Goal: Information Seeking & Learning: Learn about a topic

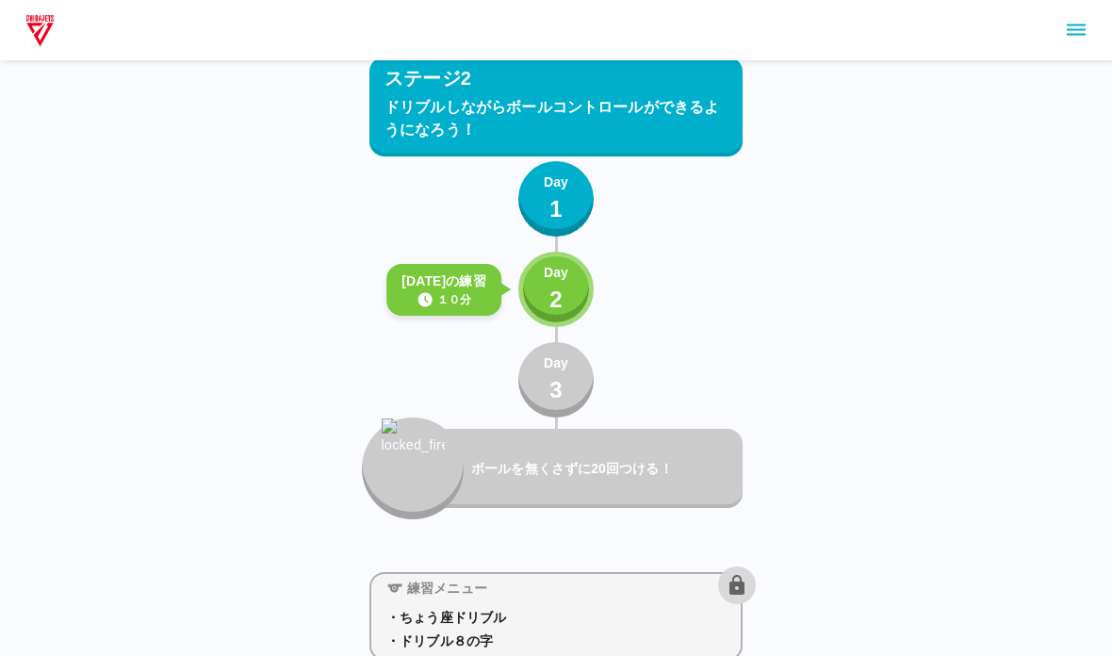
scroll to position [3699, 0]
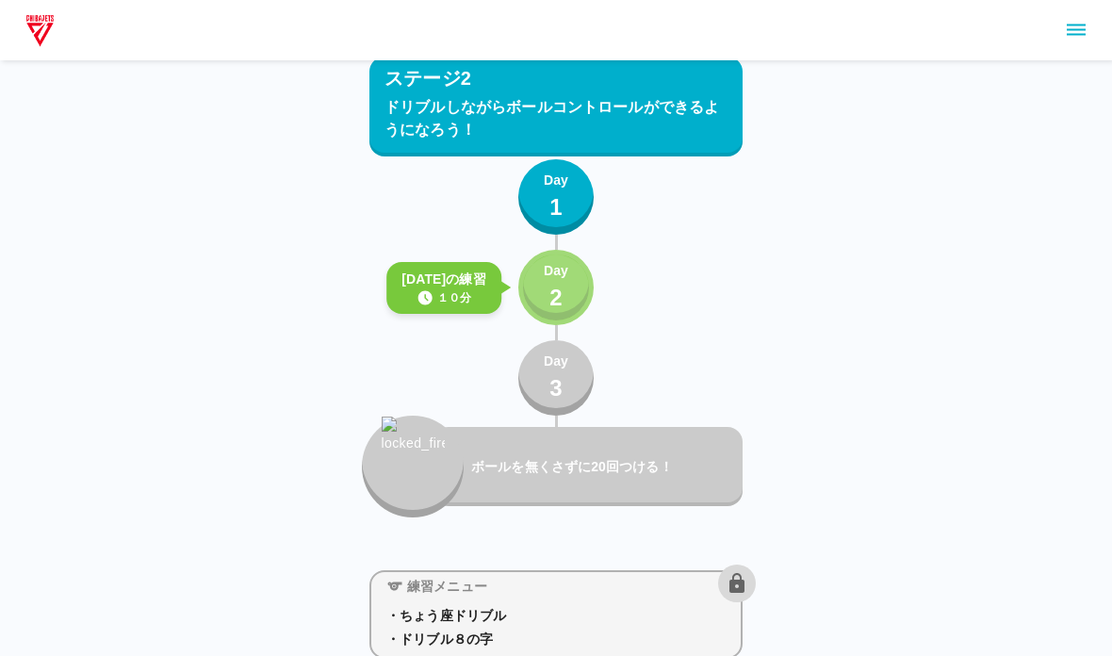
click at [532, 292] on button "Day 2" at bounding box center [555, 287] width 75 height 75
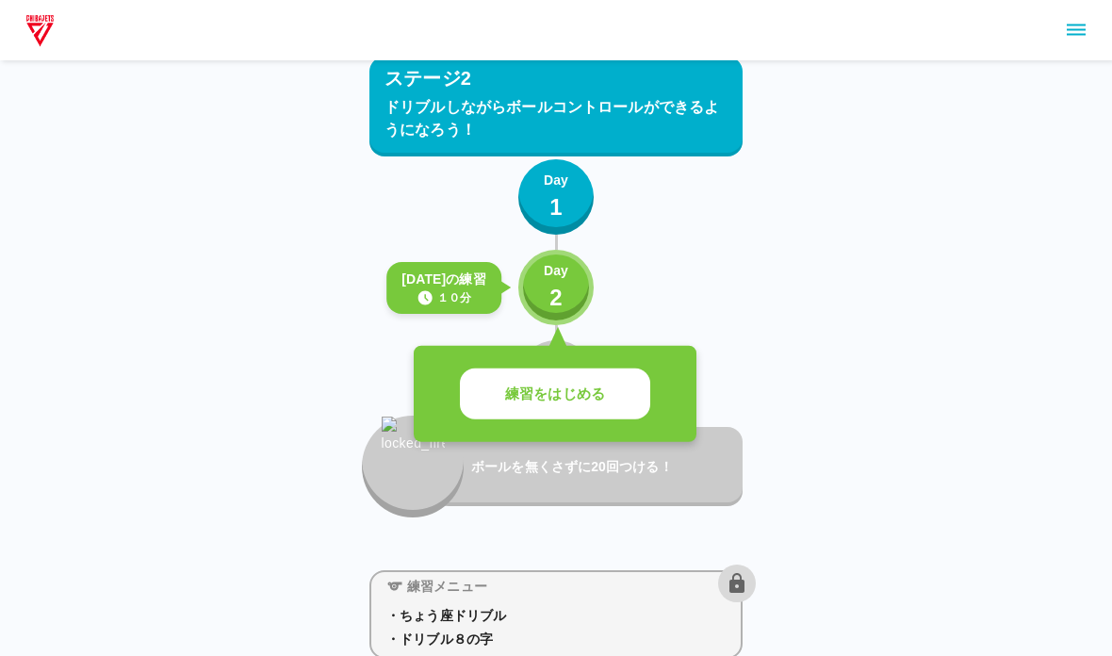
click at [512, 403] on p "練習をはじめる" at bounding box center [555, 394] width 100 height 22
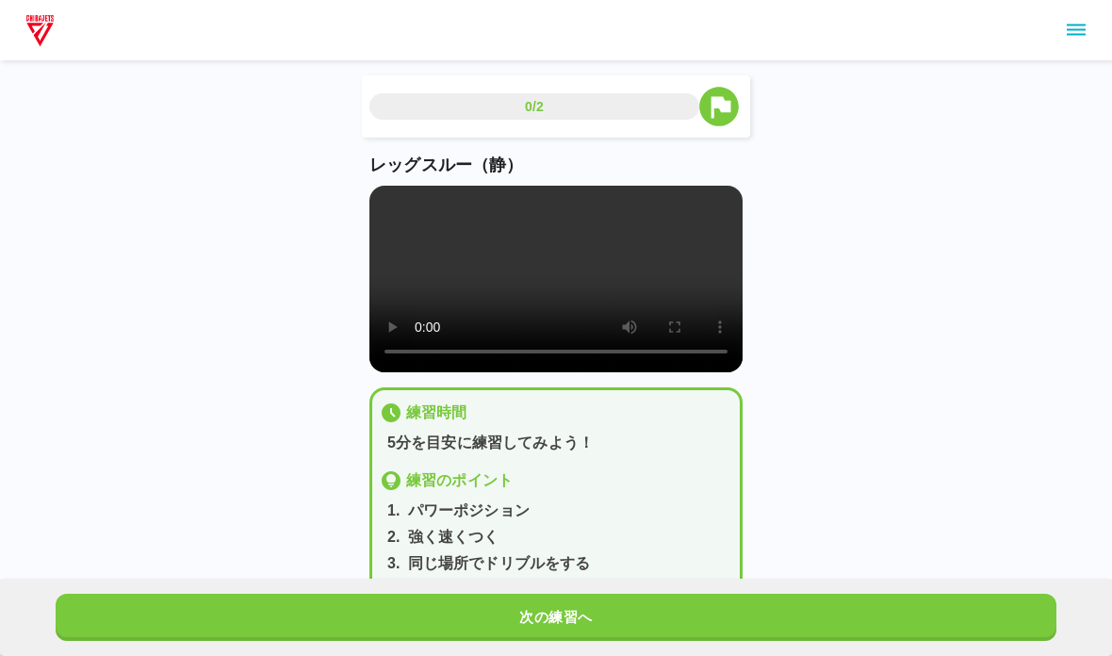
click at [434, 308] on video at bounding box center [555, 279] width 373 height 187
click at [431, 320] on video at bounding box center [555, 279] width 373 height 187
click at [386, 215] on video at bounding box center [555, 279] width 373 height 187
click at [462, 624] on button "次の練習へ" at bounding box center [556, 617] width 1000 height 47
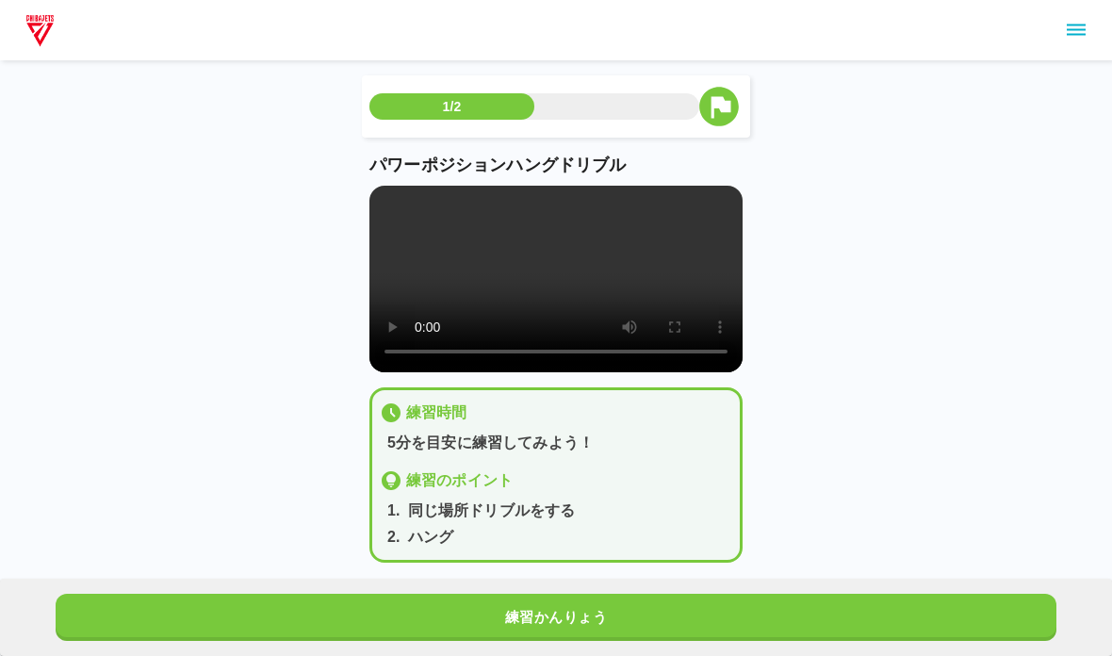
click at [392, 219] on video at bounding box center [555, 279] width 373 height 187
click at [420, 316] on video at bounding box center [555, 279] width 373 height 187
click at [397, 193] on video at bounding box center [555, 279] width 373 height 187
click at [317, 611] on button "練習かんりょう" at bounding box center [556, 617] width 1000 height 47
